Goal: Task Accomplishment & Management: Use online tool/utility

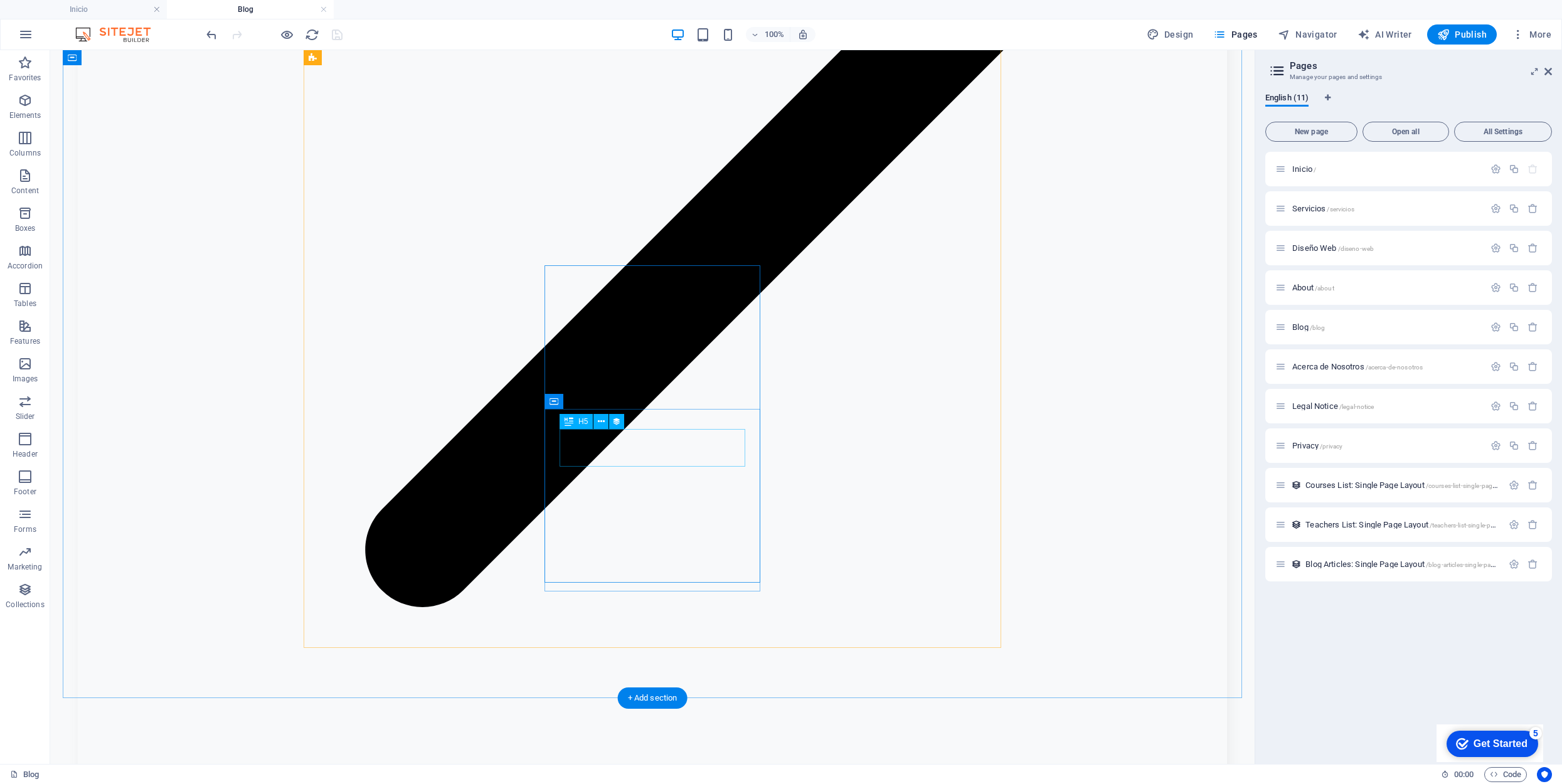
scroll to position [2085, 0]
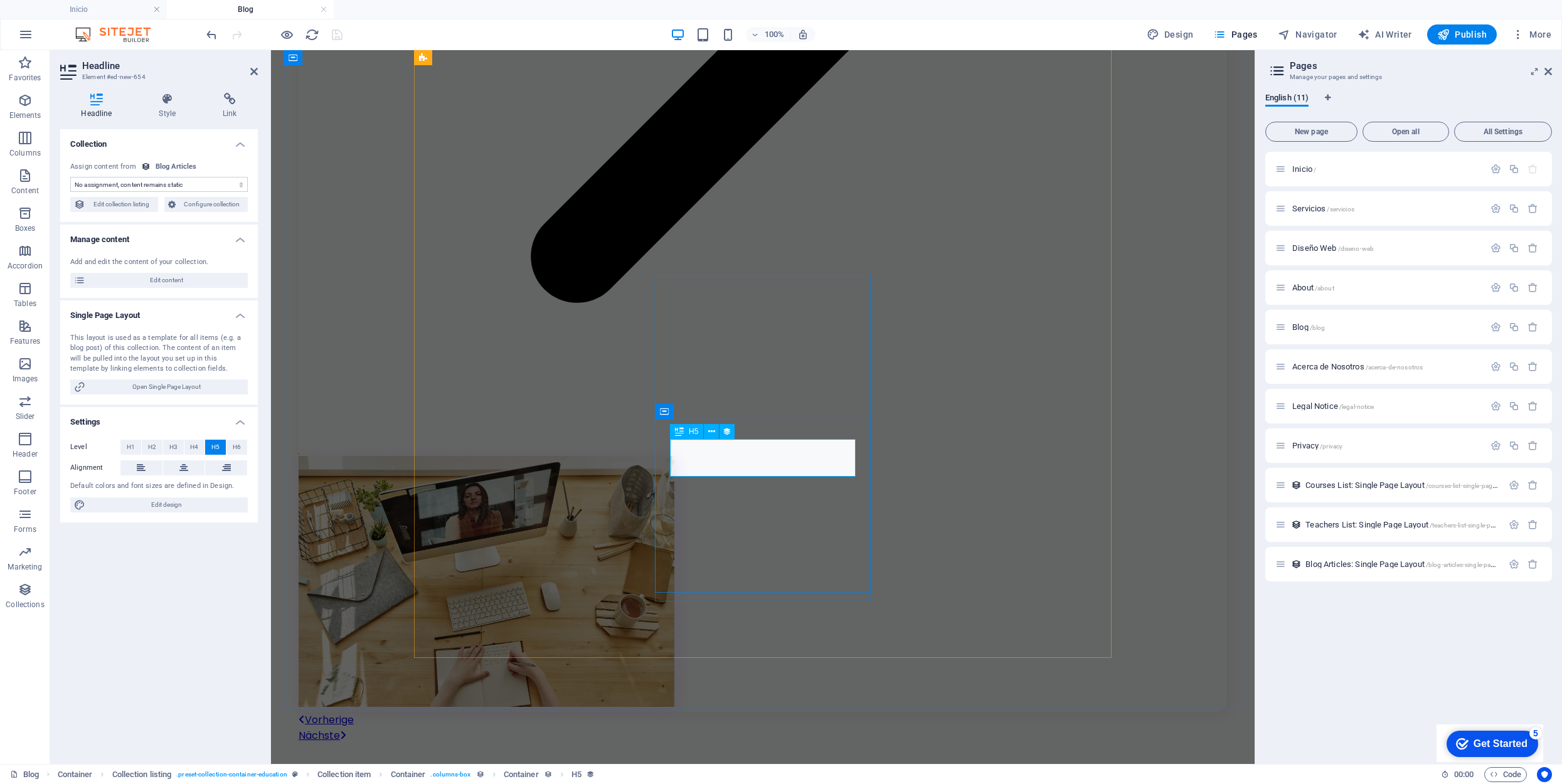
select select "name"
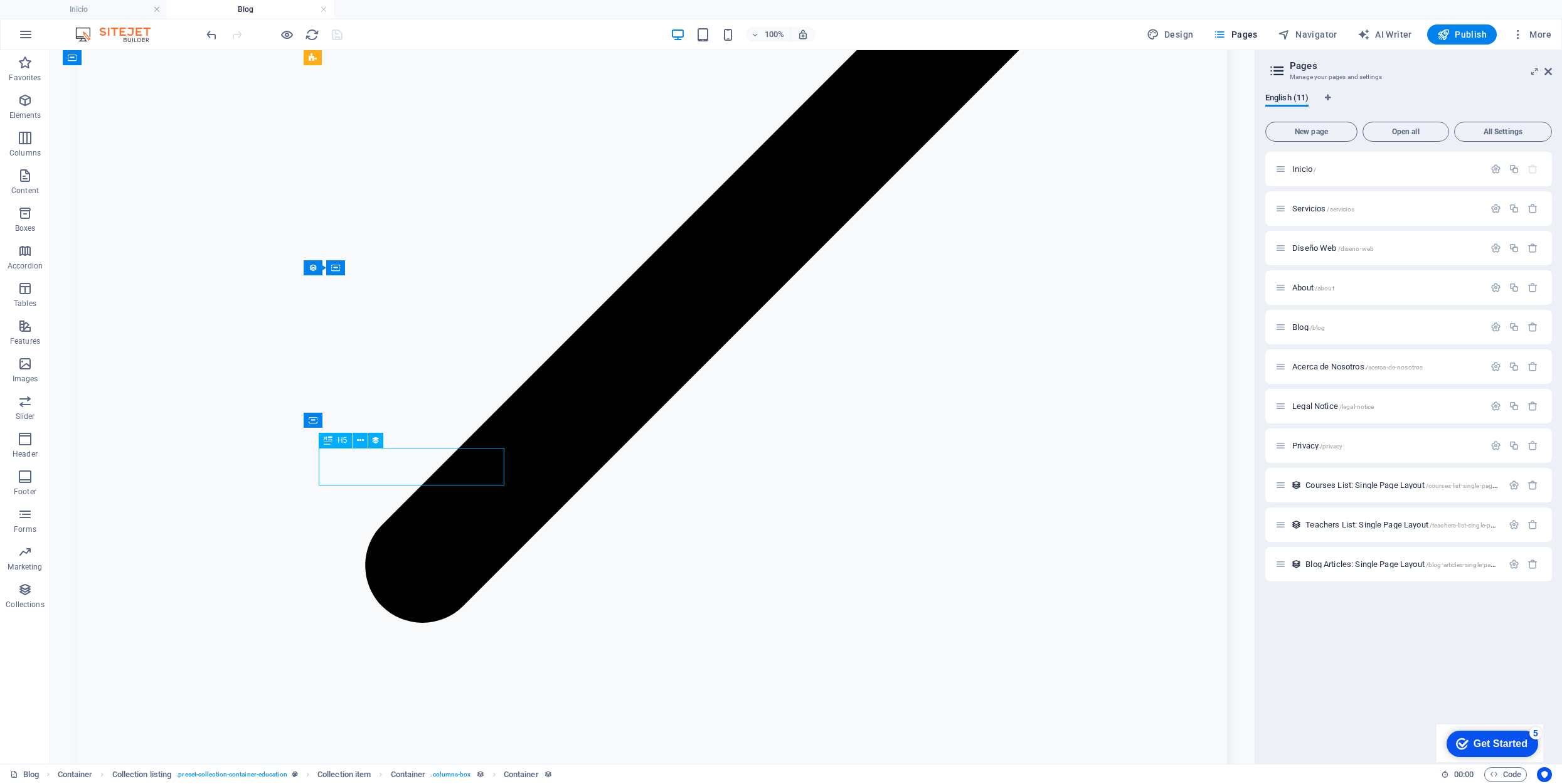
select select "name"
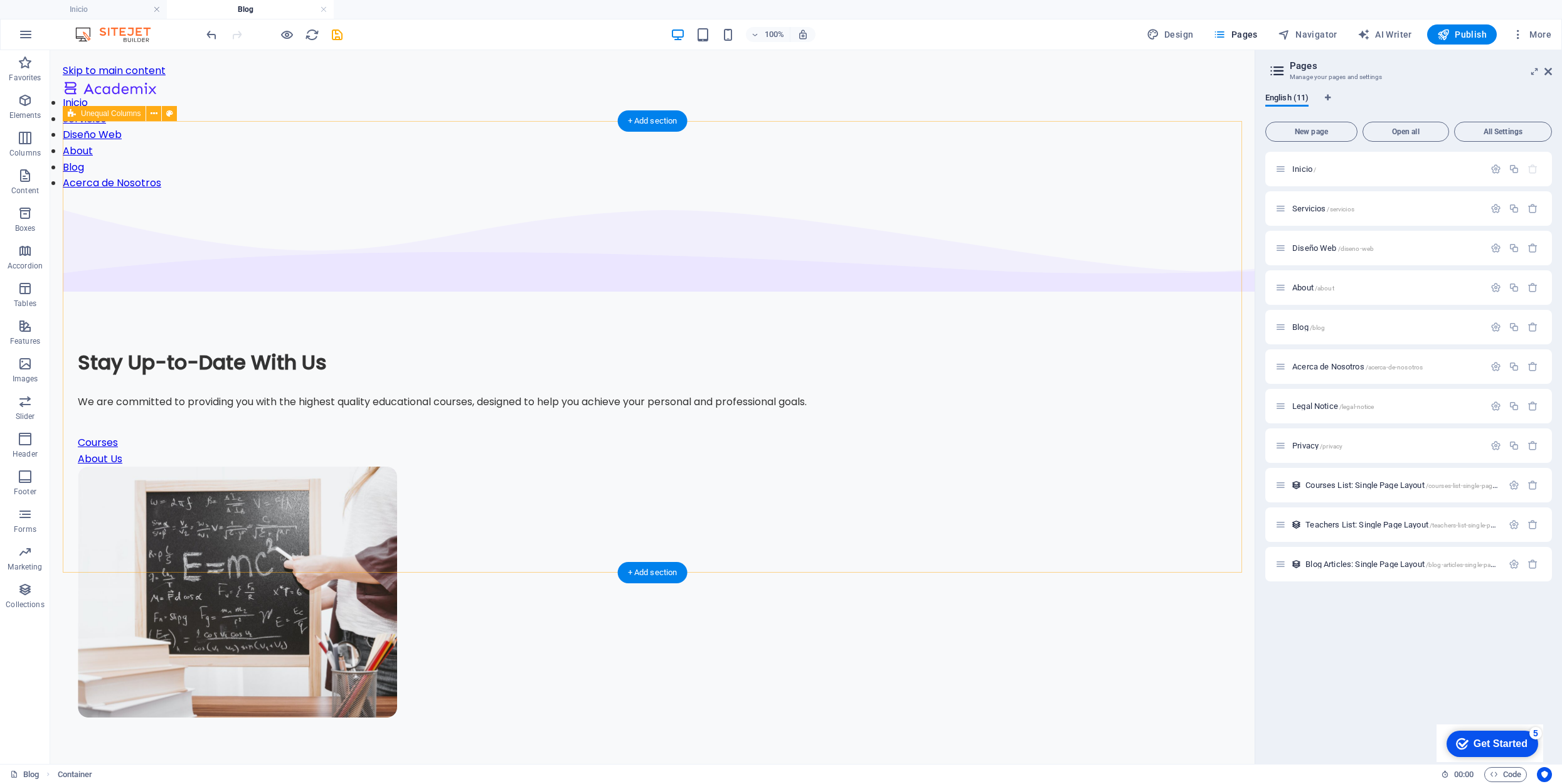
scroll to position [0, 0]
click at [541, 97] on nav "Inicio Servicios Diseño Web About Blog Acerca de Nosotros" at bounding box center [652, 143] width 1179 height 97
click at [157, 92] on div at bounding box center [109, 91] width 94 height 24
click at [744, 95] on nav "Inicio Servicios Diseño Web About Blog Acerca de Nosotros" at bounding box center [652, 143] width 1179 height 97
click at [643, 95] on nav "Inicio Servicios Diseño Web About Blog Acerca de Nosotros" at bounding box center [652, 143] width 1179 height 97
